Goal: Task Accomplishment & Management: Use online tool/utility

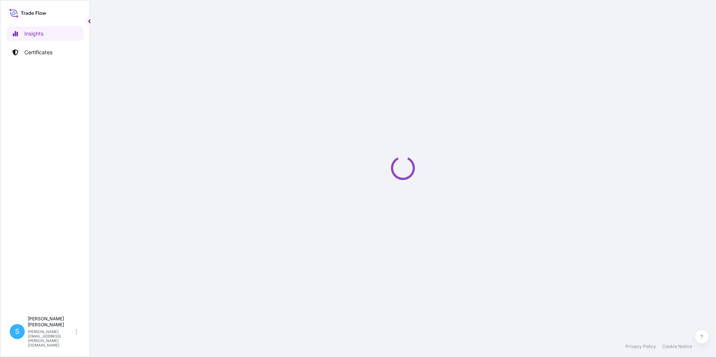
select select "2025"
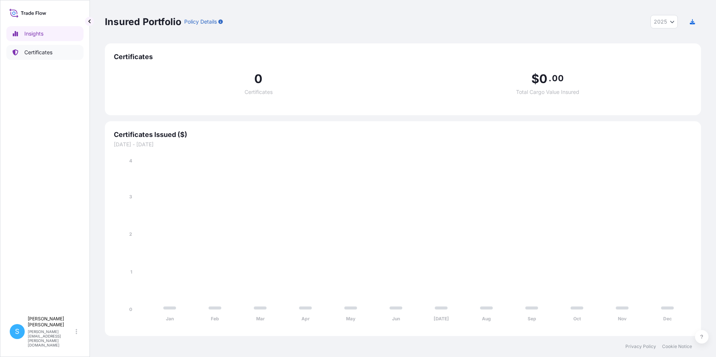
click at [27, 53] on p "Certificates" at bounding box center [38, 52] width 28 height 7
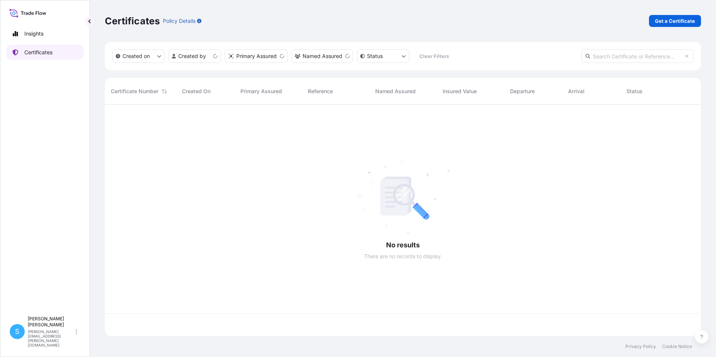
scroll to position [230, 590]
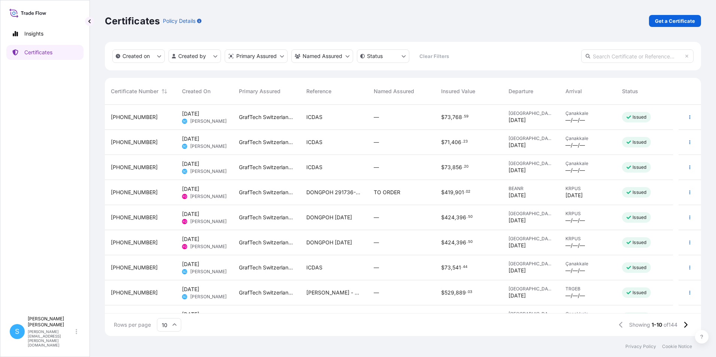
click at [308, 127] on div "ICDAS" at bounding box center [333, 117] width 67 height 25
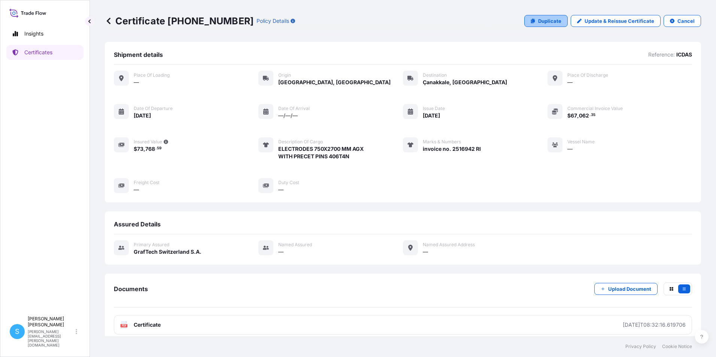
click at [533, 21] on link "Duplicate" at bounding box center [545, 21] width 43 height 12
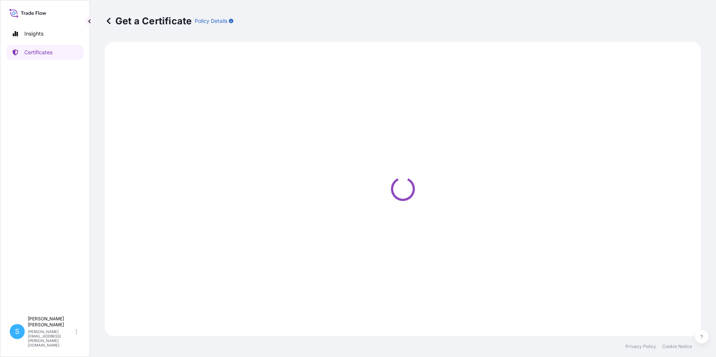
select select "Road"
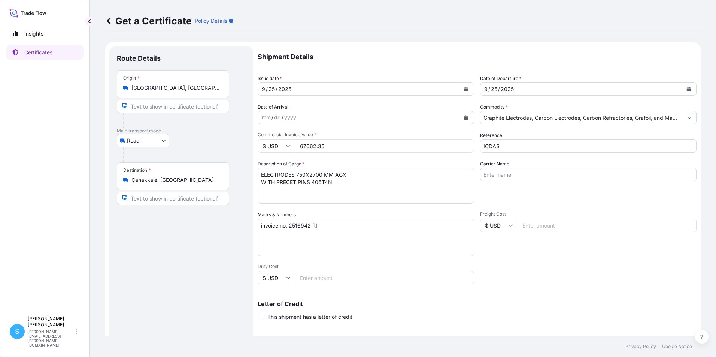
select select "31801"
drag, startPoint x: 366, startPoint y: 147, endPoint x: 271, endPoint y: 143, distance: 94.4
click at [271, 143] on div "$ USD 67062.35" at bounding box center [366, 145] width 216 height 13
type input "66985.65"
click at [318, 228] on textarea "invoice no. 2516942 RI" at bounding box center [366, 237] width 216 height 37
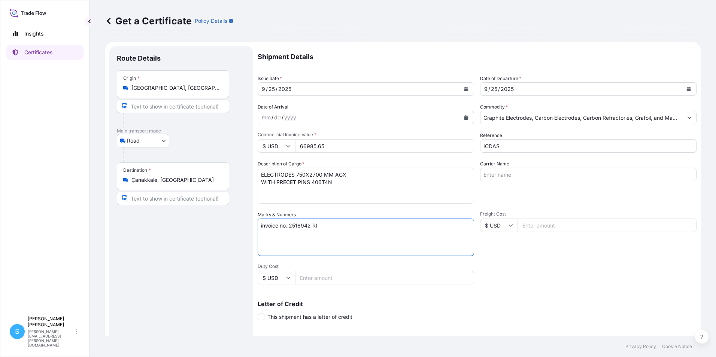
click at [310, 227] on textarea "invoice no. 2516942 RI" at bounding box center [366, 237] width 216 height 37
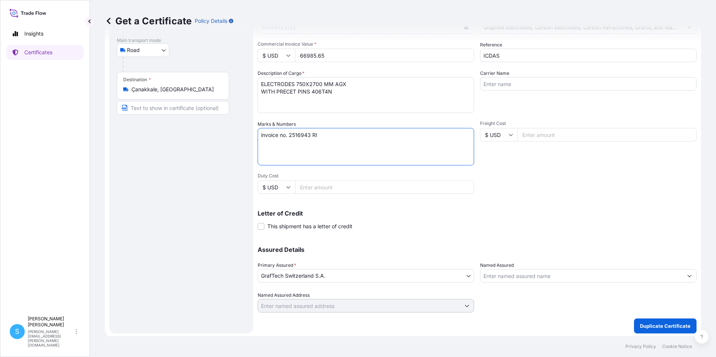
scroll to position [92, 0]
type textarea "invoice no. 2516943 RI"
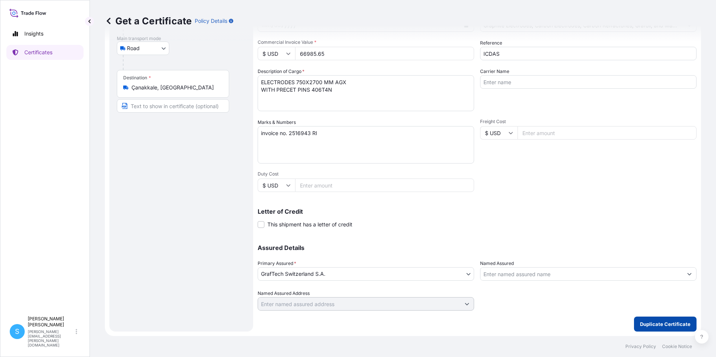
click at [658, 328] on p "Duplicate Certificate" at bounding box center [665, 323] width 51 height 7
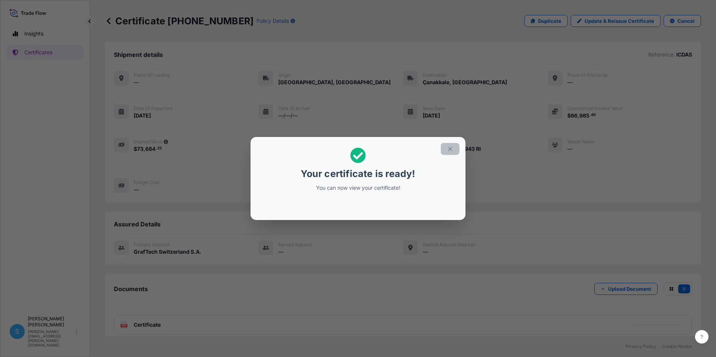
click at [451, 153] on button "button" at bounding box center [450, 149] width 19 height 12
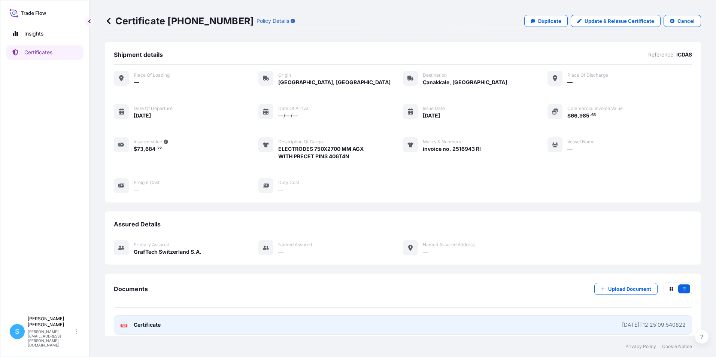
click at [150, 331] on link "PDF Certificate [DATE]T12:25:09.540822" at bounding box center [403, 324] width 578 height 19
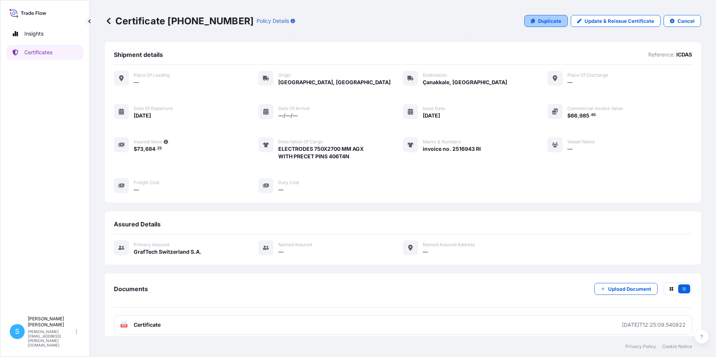
click at [552, 22] on p "Duplicate" at bounding box center [549, 20] width 23 height 7
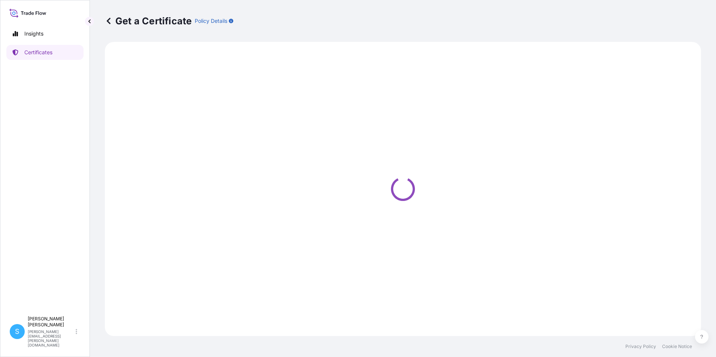
select select "Road"
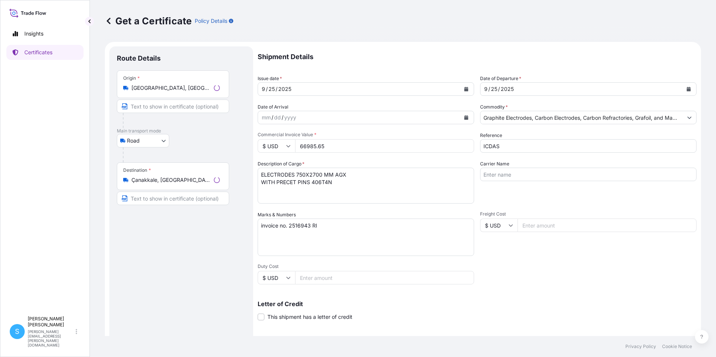
select select "31801"
drag, startPoint x: 335, startPoint y: 149, endPoint x: 298, endPoint y: 143, distance: 37.2
click at [298, 143] on input "66985.65" at bounding box center [384, 145] width 179 height 13
type input "67006.30"
click at [310, 224] on textarea "invoice no. 2516943 RI" at bounding box center [366, 237] width 216 height 37
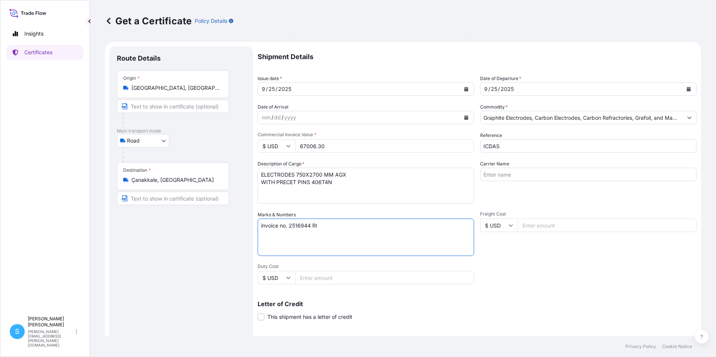
scroll to position [92, 0]
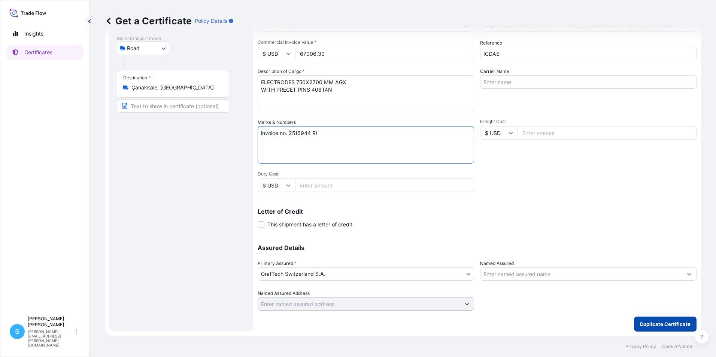
type textarea "invoice no. 2516944 RI"
click at [656, 326] on p "Duplicate Certificate" at bounding box center [665, 323] width 51 height 7
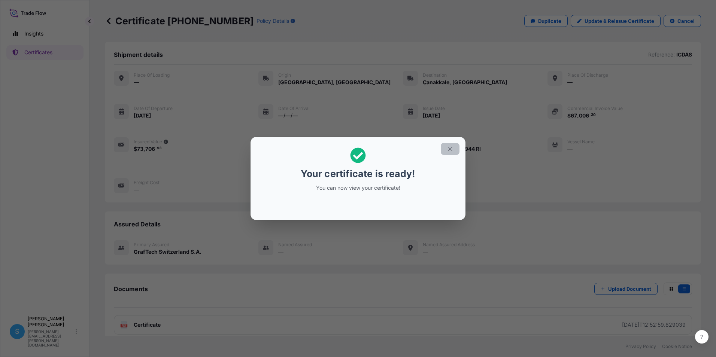
click at [448, 149] on icon "button" at bounding box center [450, 149] width 7 height 7
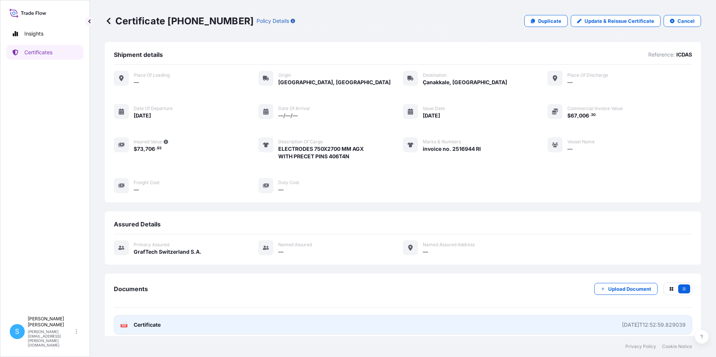
click at [145, 333] on link "PDF Certificate [DATE]T12:52:59.829039" at bounding box center [403, 324] width 578 height 19
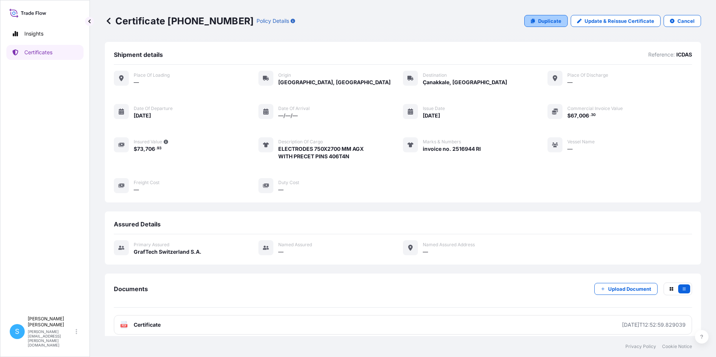
click at [551, 20] on p "Duplicate" at bounding box center [549, 20] width 23 height 7
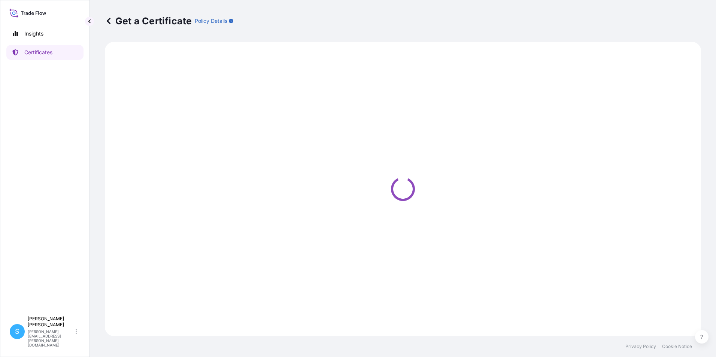
select select "Road"
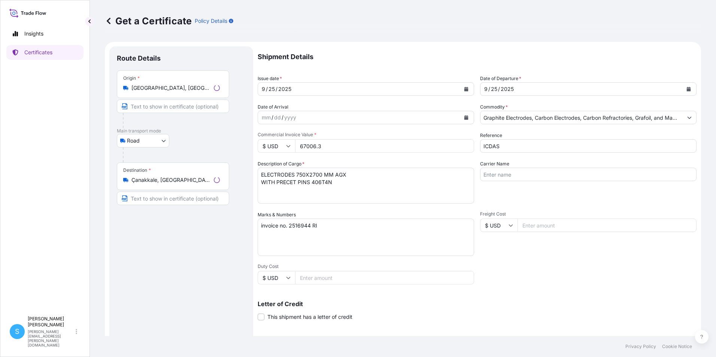
select select "31801"
drag, startPoint x: 355, startPoint y: 144, endPoint x: 287, endPoint y: 144, distance: 67.4
click at [287, 144] on div "$ USD 67006.3" at bounding box center [366, 145] width 216 height 13
type input "66826.35"
click at [310, 229] on textarea "invoice no. 2516944 RI" at bounding box center [366, 237] width 216 height 37
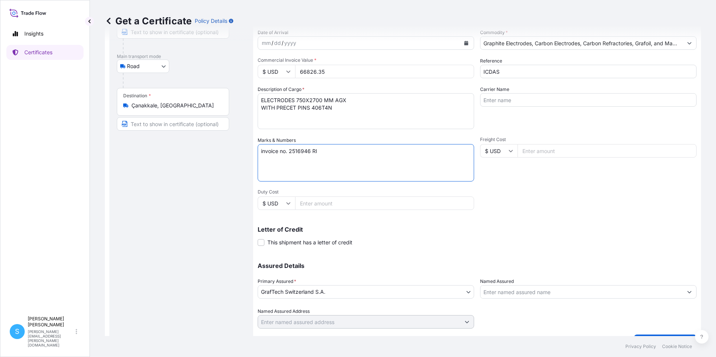
scroll to position [92, 0]
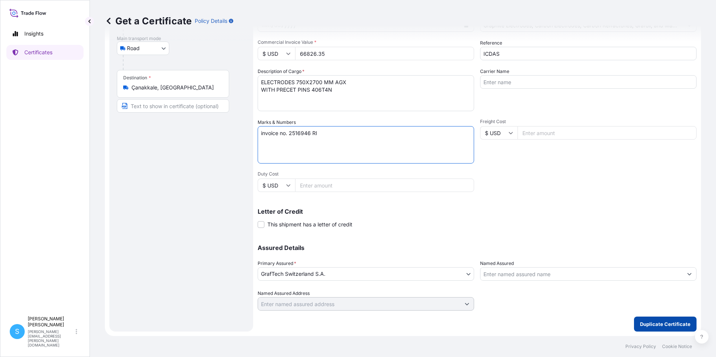
type textarea "invoice no. 2516946 RI"
click at [655, 327] on p "Duplicate Certificate" at bounding box center [665, 323] width 51 height 7
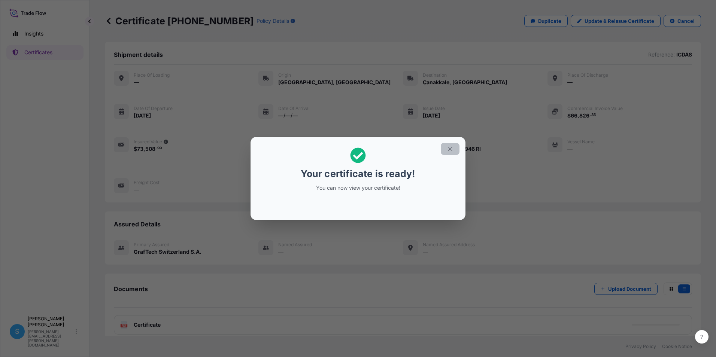
click at [454, 149] on button "button" at bounding box center [450, 149] width 19 height 12
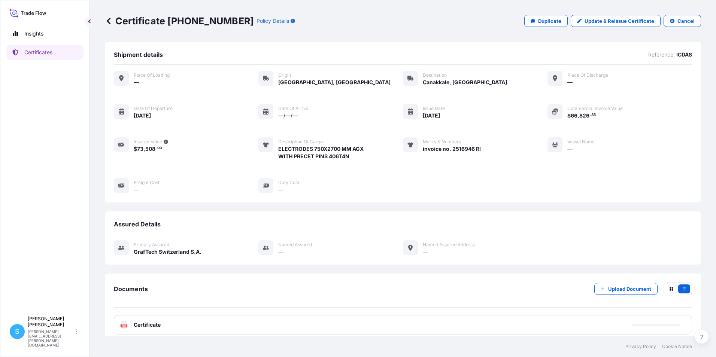
click at [187, 332] on div "PDF Certificate" at bounding box center [403, 324] width 578 height 19
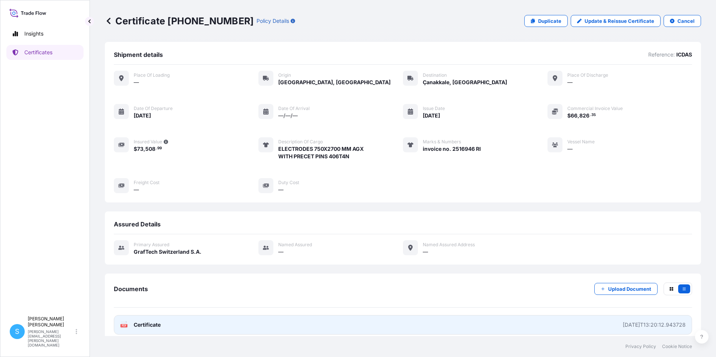
click at [191, 329] on link "PDF Certificate [DATE]T13:20:12.943728" at bounding box center [403, 324] width 578 height 19
